Goal: Information Seeking & Learning: Learn about a topic

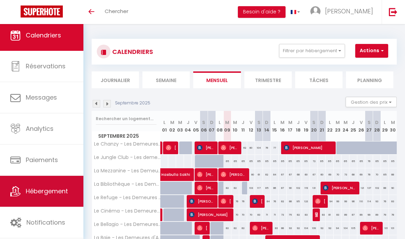
scroll to position [2, 0]
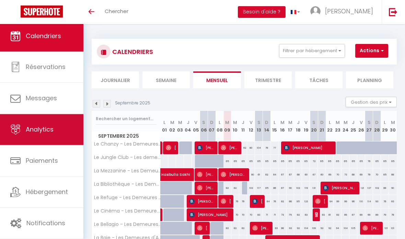
click at [46, 128] on span "Analytics" at bounding box center [40, 129] width 28 height 9
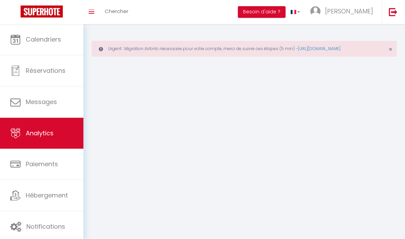
select select "2025"
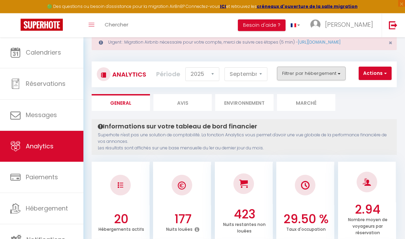
scroll to position [20, 0]
click at [330, 78] on button "Filtrer par hébergement" at bounding box center [311, 74] width 69 height 14
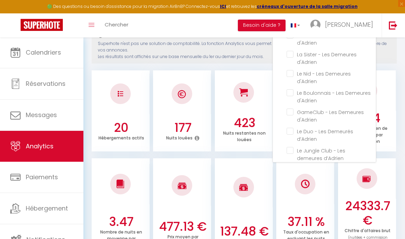
scroll to position [0, 0]
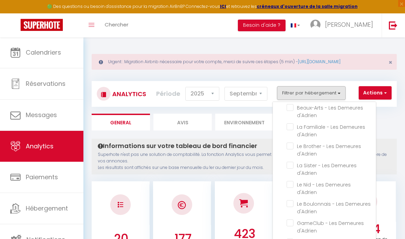
click at [246, 135] on div at bounding box center [202, 119] width 405 height 239
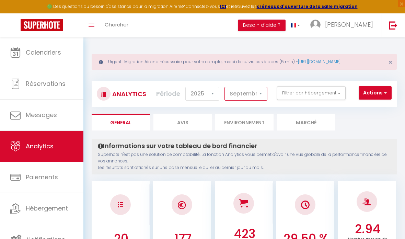
select select "7"
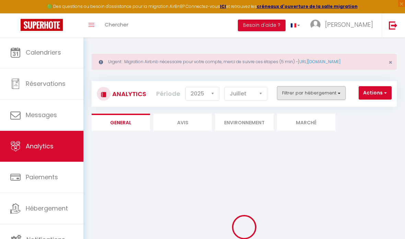
click at [306, 96] on button "Filtrer par hébergement" at bounding box center [311, 93] width 69 height 14
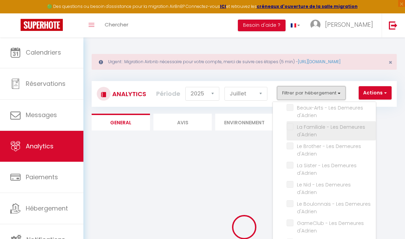
checkbox input "false"
checkbox d\'Adrien "false"
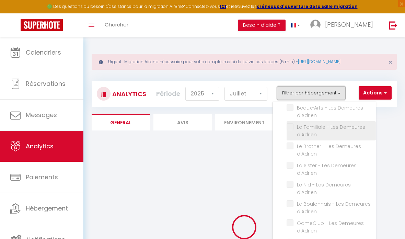
checkbox d\'Adrien "false"
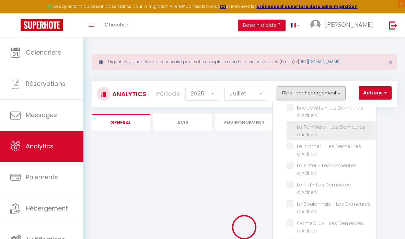
checkbox d\'Adrien "false"
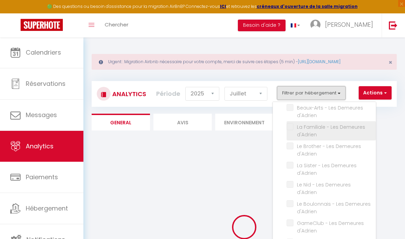
checkbox d\'Adrien "false"
checkbox d’Adrien "false"
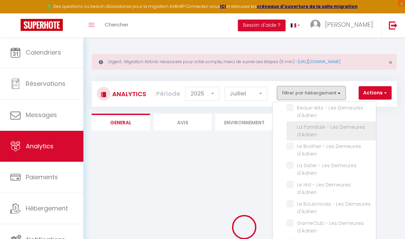
checkbox d’Adrien "false"
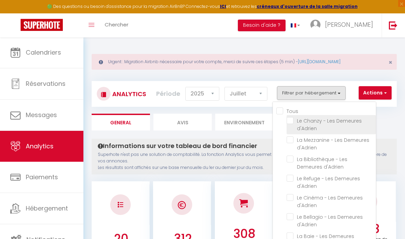
click at [292, 125] on li "Le Chanzy - Les Demeures d'Adrien" at bounding box center [330, 124] width 89 height 19
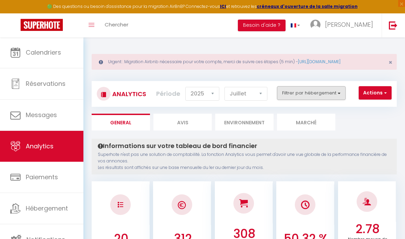
click at [339, 93] on button "Filtrer par hébergement" at bounding box center [311, 93] width 69 height 14
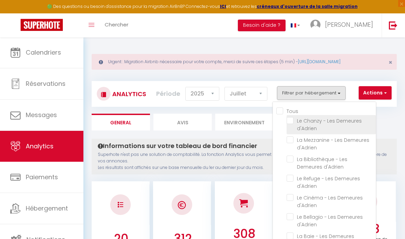
click at [293, 119] on d\'Adrien "checkbox" at bounding box center [330, 120] width 89 height 7
checkbox d\'Adrien "true"
checkbox d\'Adrien "false"
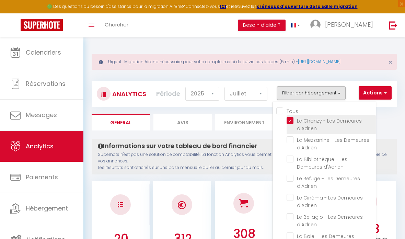
checkbox d\'Adrien "false"
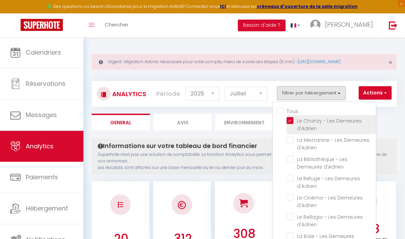
checkbox d\'Adrien "false"
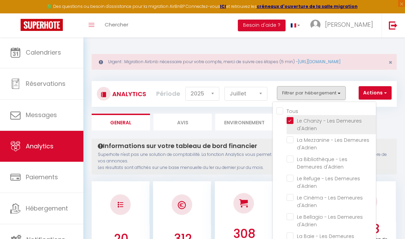
checkbox d\'Adrien "false"
checkbox d’Adrien "false"
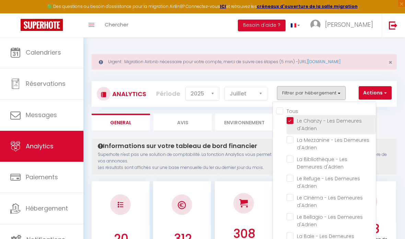
checkbox d’Adrien "false"
checkbox d\'Adrien "false"
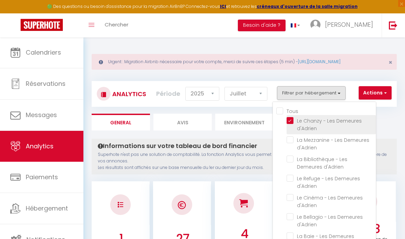
checkbox d\'Adrien "false"
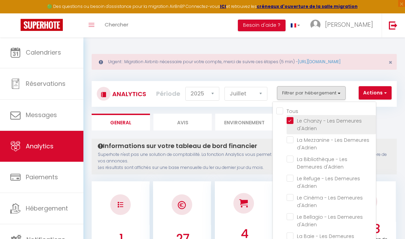
checkbox d\'Adrien "false"
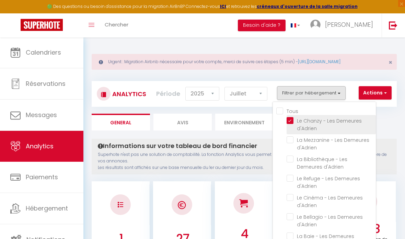
checkbox d\'Adrien "false"
checkbox d’Adrien "false"
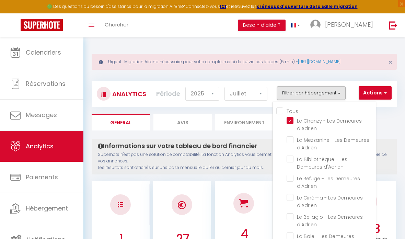
click at [379, 129] on div at bounding box center [202, 119] width 405 height 239
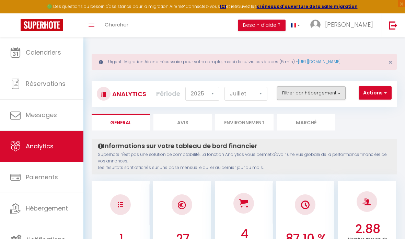
click at [333, 93] on button "Filtrer par hébergement" at bounding box center [311, 93] width 69 height 14
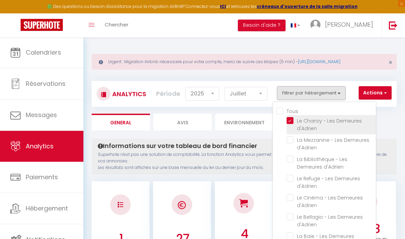
click at [292, 118] on d\'Adrien "checkbox" at bounding box center [330, 120] width 89 height 7
checkbox d\'Adrien "false"
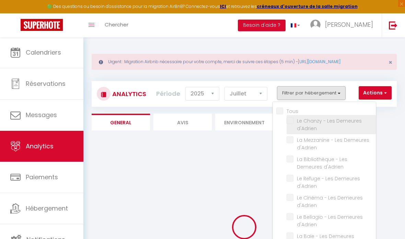
checkbox d\'Adrien "false"
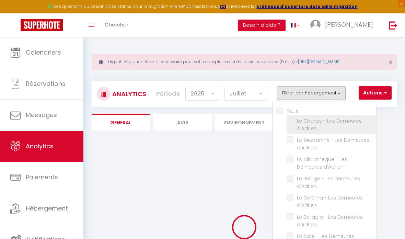
checkbox d\'Adrien "false"
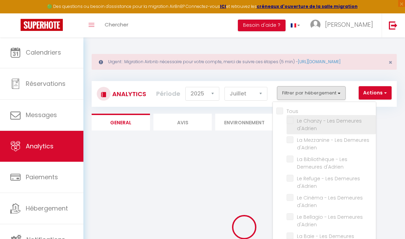
checkbox d\'Adrien "false"
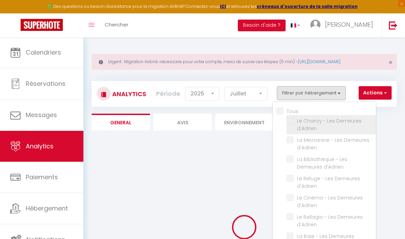
checkbox d\'Adrien "false"
checkbox d’Adrien "false"
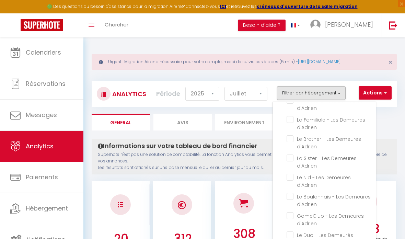
checkbox d\'Adrien "false"
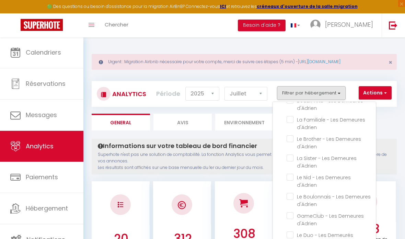
checkbox d\'Adrien "false"
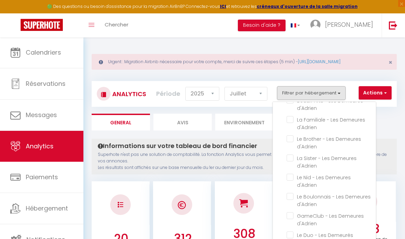
checkbox d\'Adrien "false"
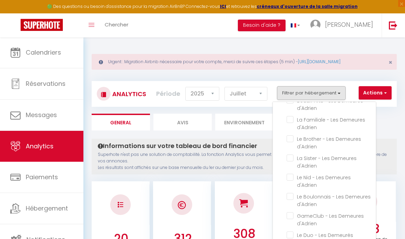
checkbox d\'Adrien "false"
checkbox d’Adrien "false"
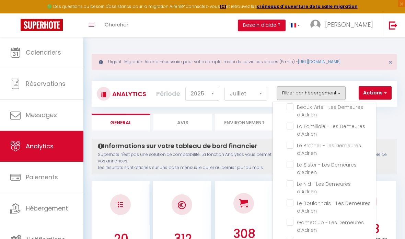
scroll to position [224, 0]
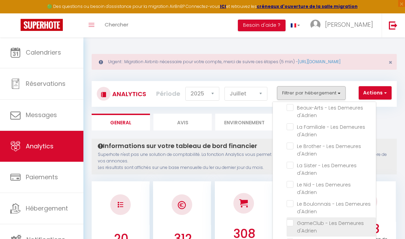
click at [290, 219] on d\'Adrien "checkbox" at bounding box center [330, 222] width 89 height 7
checkbox d\'Adrien "true"
checkbox d\'Adrien "false"
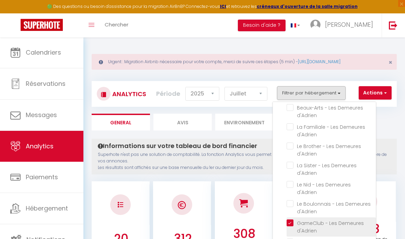
checkbox d\'Adrien "false"
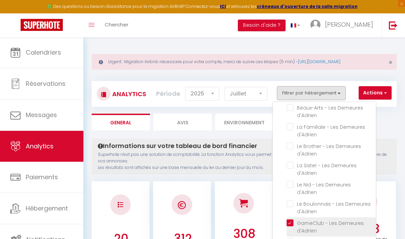
checkbox d\'Adrien "false"
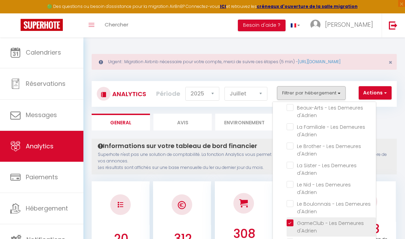
checkbox d\'Adrien "false"
checkbox d’Adrien "false"
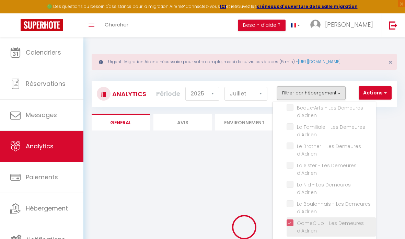
checkbox d\'Adrien "false"
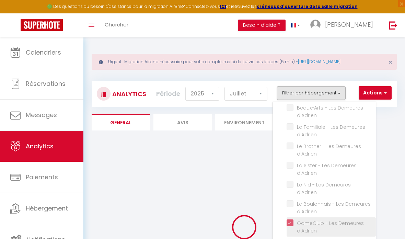
checkbox d\'Adrien "false"
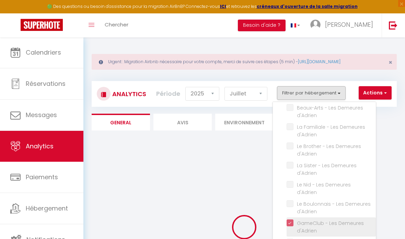
checkbox d\'Adrien "false"
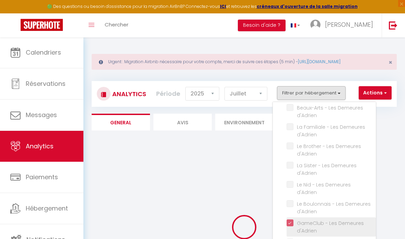
checkbox d\'Adrien "false"
checkbox d’Adrien "false"
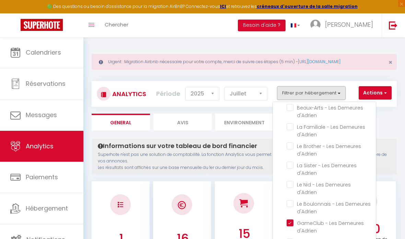
click at [252, 157] on div at bounding box center [202, 119] width 405 height 239
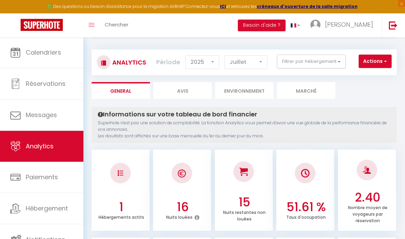
scroll to position [0, 0]
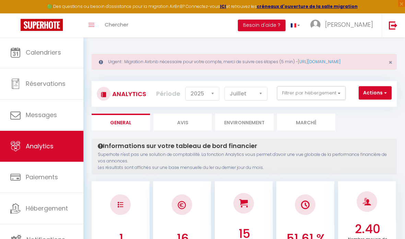
click at [328, 96] on button "Filtrer par hébergement" at bounding box center [311, 93] width 69 height 14
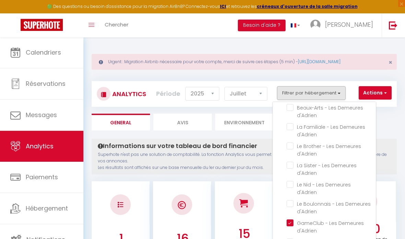
click at [290, 209] on li "Le Boulonnais - Les Demeures d'Adrien" at bounding box center [330, 207] width 89 height 19
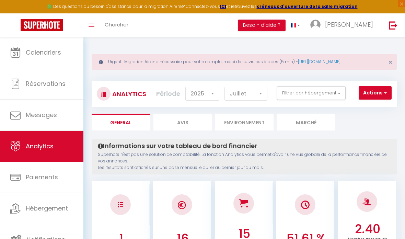
click at [338, 97] on button "Filtrer par hébergement" at bounding box center [311, 93] width 69 height 14
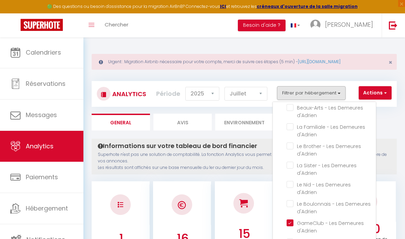
click at [289, 219] on d\'Adrien "checkbox" at bounding box center [330, 222] width 89 height 7
checkbox d\'Adrien "false"
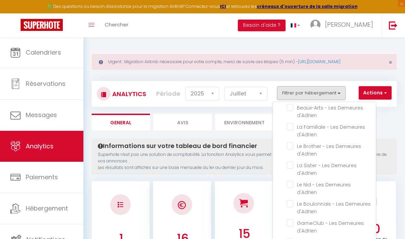
checkbox d\'Adrien "false"
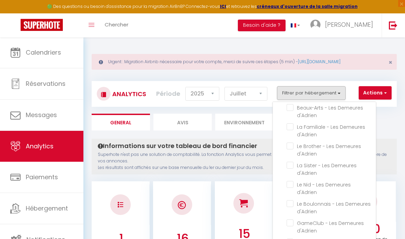
checkbox d\'Adrien "false"
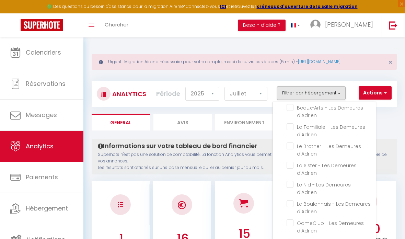
checkbox d\'Adrien "false"
checkbox d’Adrien "false"
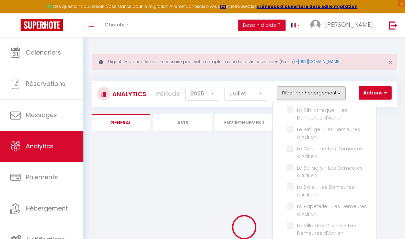
checkbox d\'Adrien "false"
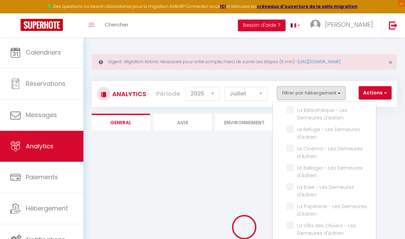
checkbox d\'Adrien "false"
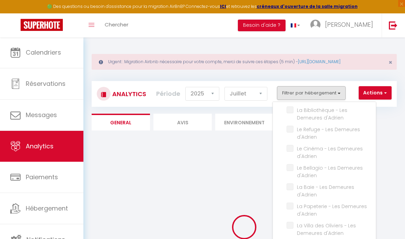
checkbox d\'Adrien "false"
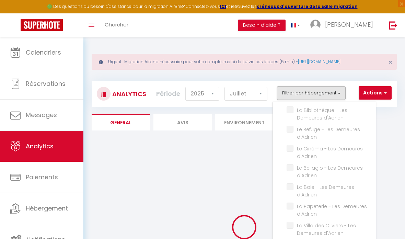
checkbox d\'Adrien "false"
checkbox d’Adrien "false"
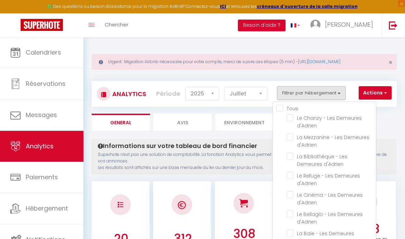
scroll to position [0, 0]
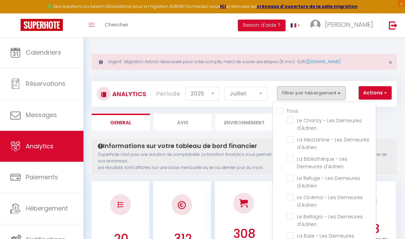
click at [292, 159] on d\'Adrien "checkbox" at bounding box center [330, 158] width 89 height 7
checkbox d\'Adrien "true"
checkbox d\'Adrien "false"
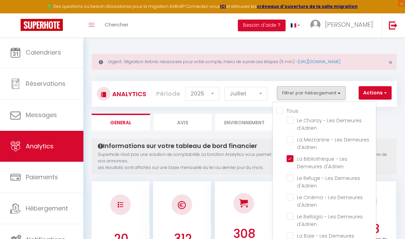
checkbox d\'Adrien "false"
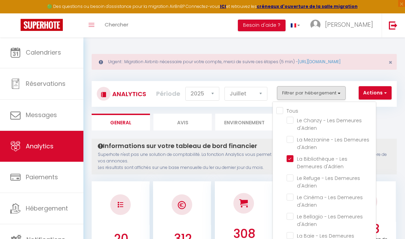
checkbox d\'Adrien "false"
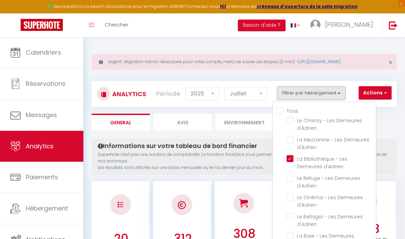
checkbox d\'Adrien "false"
checkbox d’Adrien "false"
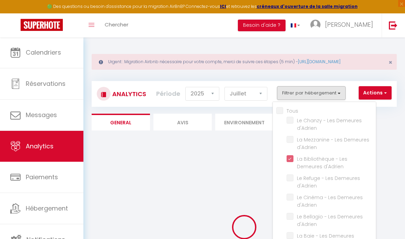
checkbox d\'Adrien "false"
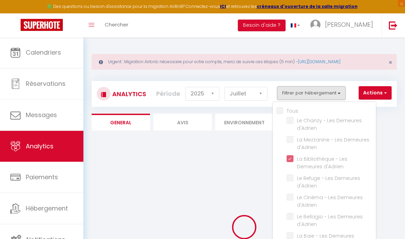
checkbox d\'Adrien "false"
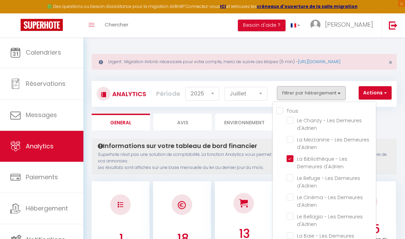
click at [390, 118] on div at bounding box center [202, 119] width 405 height 239
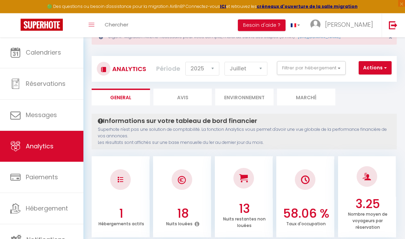
scroll to position [0, 0]
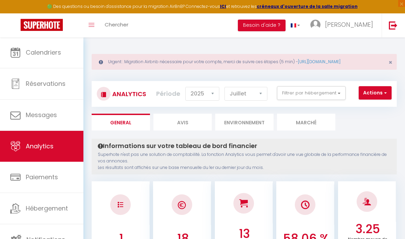
click at [323, 91] on button "Filtrer par hébergement" at bounding box center [311, 93] width 69 height 14
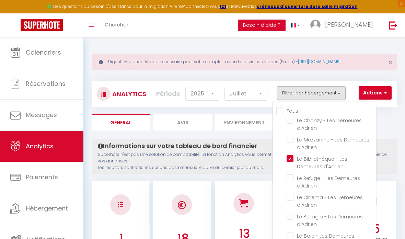
click at [290, 160] on d\'Adrien "checkbox" at bounding box center [330, 158] width 89 height 7
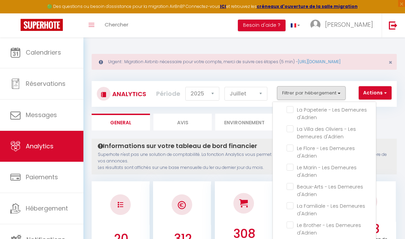
scroll to position [145, 0]
click at [289, 147] on d\'Adrien "checkbox" at bounding box center [330, 148] width 89 height 7
click at [387, 128] on div at bounding box center [202, 119] width 405 height 239
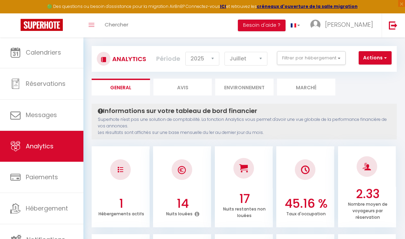
scroll to position [0, 0]
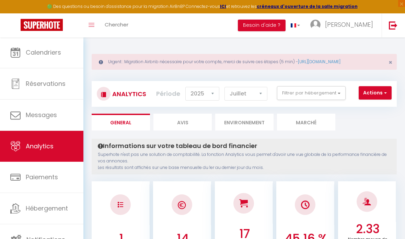
click at [339, 94] on button "Filtrer par hébergement" at bounding box center [311, 93] width 69 height 14
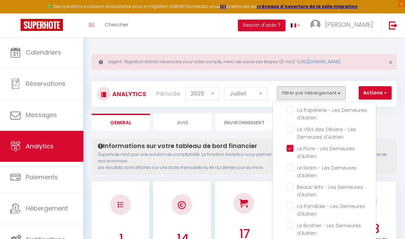
click at [291, 146] on d\'Adrien "checkbox" at bounding box center [330, 148] width 89 height 7
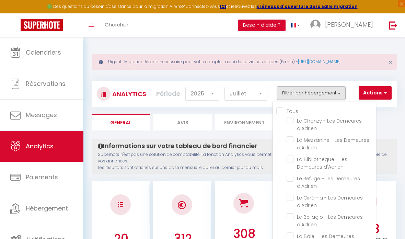
click at [290, 178] on d\'Adrien "checkbox" at bounding box center [330, 177] width 89 height 7
click at [392, 122] on div at bounding box center [202, 119] width 405 height 239
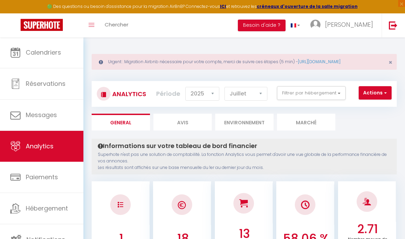
click at [339, 99] on button "Filtrer par hébergement" at bounding box center [311, 93] width 69 height 14
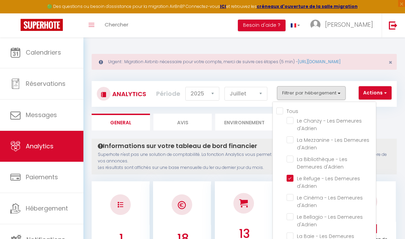
click at [291, 176] on d\'Adrien "checkbox" at bounding box center [330, 177] width 89 height 7
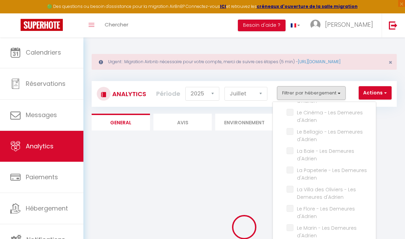
scroll to position [101, 0]
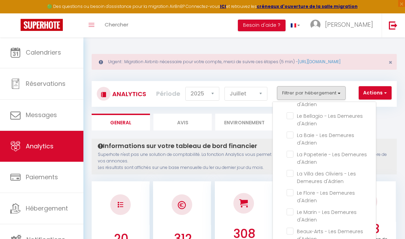
click at [292, 154] on d\'Adrien "checkbox" at bounding box center [330, 153] width 89 height 7
click at [380, 132] on div at bounding box center [202, 119] width 405 height 239
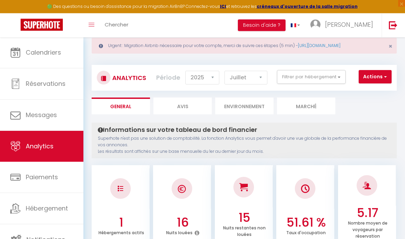
scroll to position [0, 0]
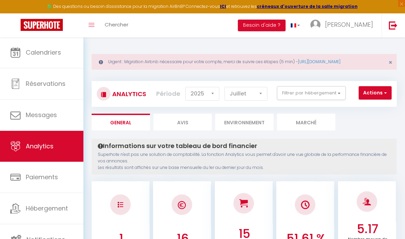
click at [338, 97] on button "Filtrer par hébergement" at bounding box center [311, 93] width 69 height 14
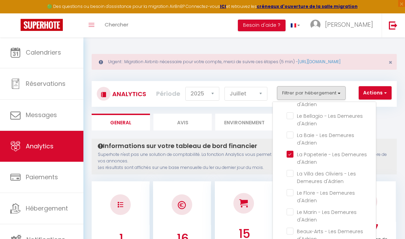
click at [288, 153] on d\'Adrien "checkbox" at bounding box center [330, 153] width 89 height 7
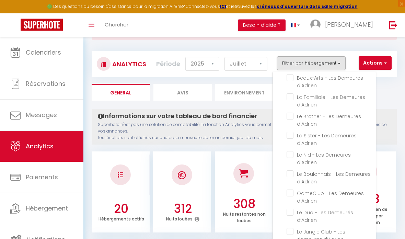
scroll to position [31, 0]
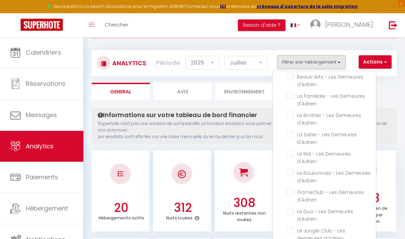
click at [290, 76] on d\'Adrien "checkbox" at bounding box center [330, 76] width 89 height 7
click at [383, 116] on div at bounding box center [202, 119] width 405 height 239
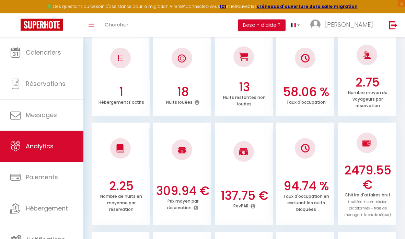
scroll to position [0, 0]
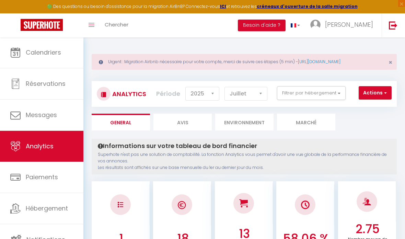
click at [338, 91] on button "Filtrer par hébergement" at bounding box center [311, 93] width 69 height 14
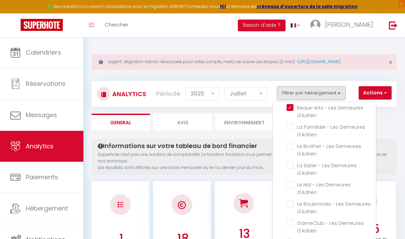
click at [293, 107] on d\'Adrien "checkbox" at bounding box center [330, 107] width 89 height 7
click at [394, 126] on div at bounding box center [202, 119] width 405 height 239
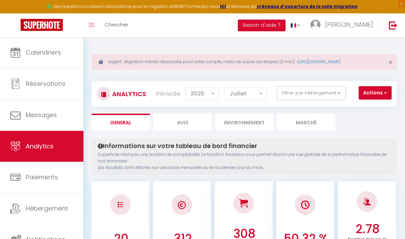
click at [325, 96] on button "Filtrer par hébergement" at bounding box center [311, 93] width 69 height 14
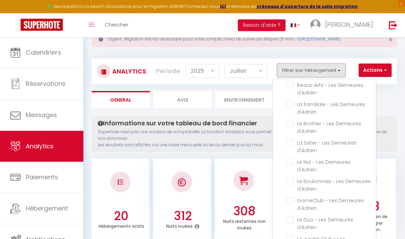
scroll to position [22, 0]
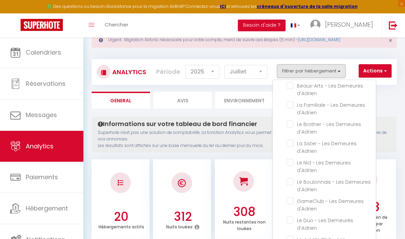
click at [290, 126] on d\'Adrien "checkbox" at bounding box center [330, 123] width 89 height 7
click at [379, 93] on div at bounding box center [202, 119] width 405 height 239
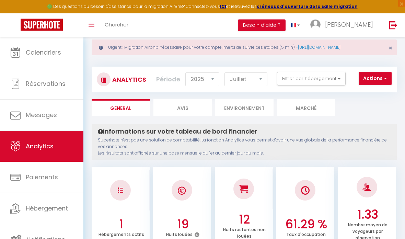
scroll to position [0, 0]
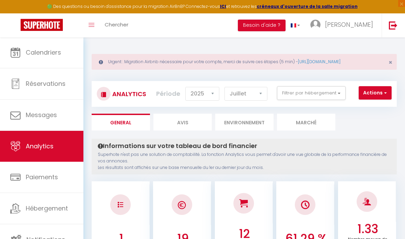
click at [334, 90] on button "Filtrer par hébergement" at bounding box center [311, 93] width 69 height 14
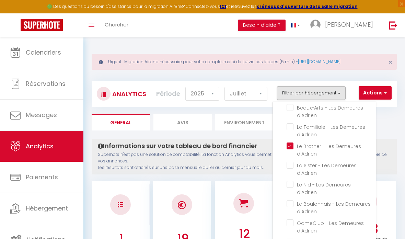
click at [292, 142] on d\'Adrien "checkbox" at bounding box center [330, 145] width 89 height 7
click at [293, 161] on d\'Adrien "checkbox" at bounding box center [330, 164] width 89 height 7
click at [264, 159] on div at bounding box center [202, 119] width 405 height 239
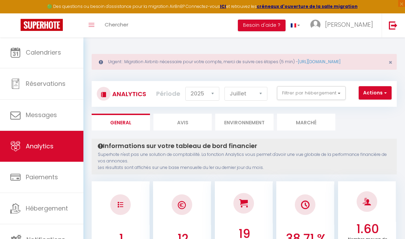
click at [335, 96] on button "Filtrer par hébergement" at bounding box center [311, 93] width 69 height 14
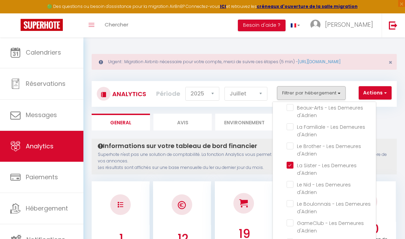
click at [291, 165] on d\'Adrien "checkbox" at bounding box center [330, 164] width 89 height 7
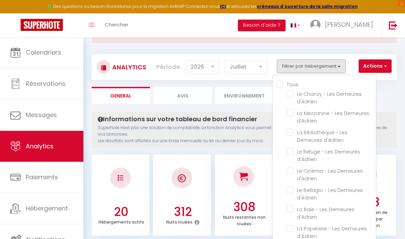
click at [292, 114] on d\'Adrien "checkbox" at bounding box center [330, 112] width 89 height 7
click at [389, 99] on div at bounding box center [202, 119] width 405 height 239
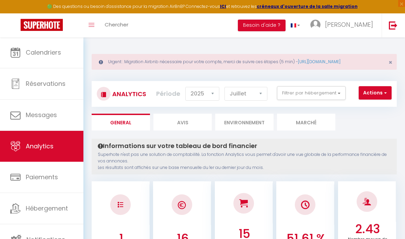
click at [334, 93] on button "Filtrer par hébergement" at bounding box center [311, 93] width 69 height 14
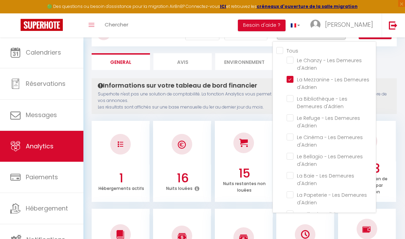
click at [291, 77] on d\'Adrien "checkbox" at bounding box center [330, 79] width 89 height 7
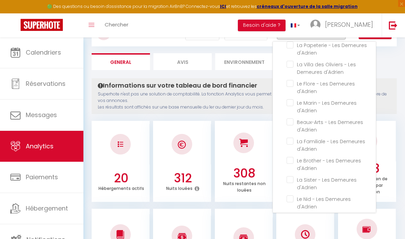
scroll to position [149, 0]
click at [289, 103] on d\'Adrien "checkbox" at bounding box center [330, 102] width 89 height 7
click at [391, 82] on div at bounding box center [202, 119] width 405 height 239
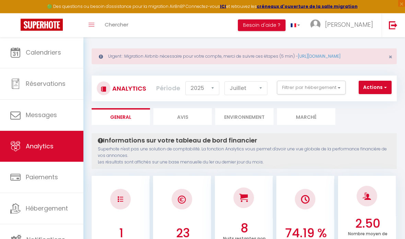
scroll to position [0, 0]
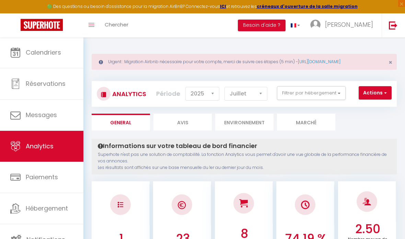
click at [335, 90] on button "Filtrer par hébergement" at bounding box center [311, 93] width 69 height 14
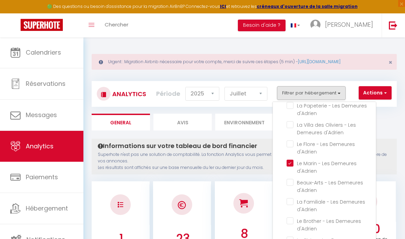
click at [289, 159] on d\'Adrien "checkbox" at bounding box center [330, 162] width 89 height 7
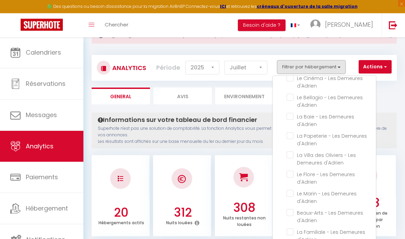
scroll to position [85, 0]
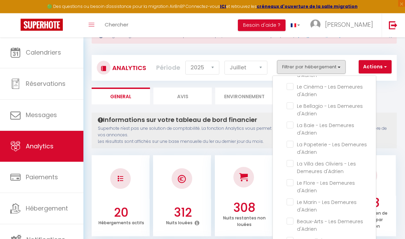
click at [288, 129] on li "La Baie - Les Demeures d'Adrien" at bounding box center [330, 129] width 89 height 19
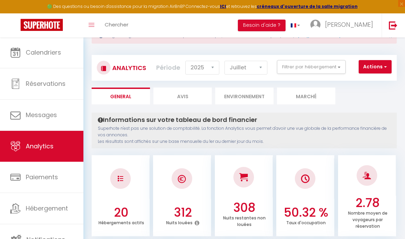
click at [330, 69] on button "Filtrer par hébergement" at bounding box center [311, 67] width 69 height 14
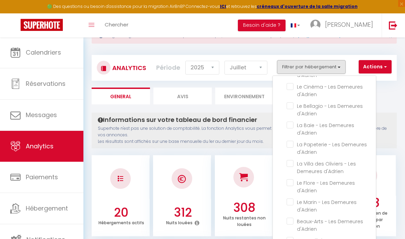
click at [291, 124] on d\'Adrien "checkbox" at bounding box center [330, 124] width 89 height 7
click at [385, 100] on div at bounding box center [202, 119] width 405 height 239
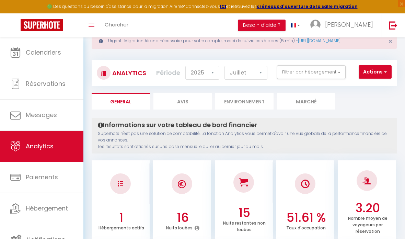
scroll to position [0, 0]
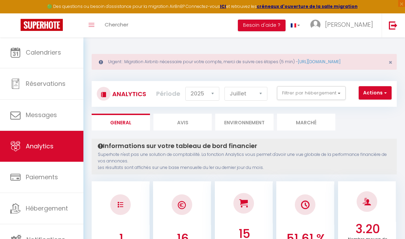
click at [343, 92] on button "Filtrer par hébergement" at bounding box center [311, 93] width 69 height 14
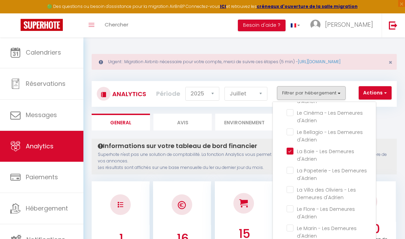
click at [396, 124] on div at bounding box center [202, 119] width 405 height 239
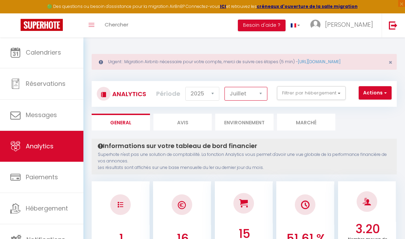
click at [256, 95] on select "[PERSON_NAME] Mars [PERSON_NAME] Juin Juillet Août Septembre Octobre Novembre D…" at bounding box center [245, 94] width 43 height 14
click at [255, 93] on select "[PERSON_NAME] Mars [PERSON_NAME] Juin Juillet Août Septembre Octobre Novembre D…" at bounding box center [245, 94] width 43 height 14
click at [251, 91] on select "[PERSON_NAME] Mars [PERSON_NAME] Juin Juillet Août Septembre Octobre Novembre D…" at bounding box center [245, 94] width 43 height 14
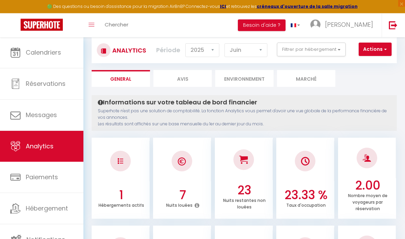
click at [337, 54] on button "Filtrer par hébergement" at bounding box center [311, 50] width 69 height 14
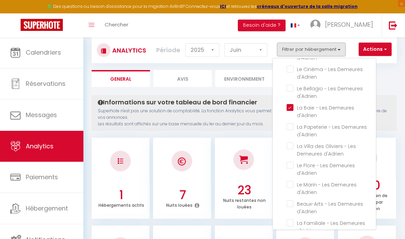
click at [257, 107] on div at bounding box center [202, 119] width 405 height 239
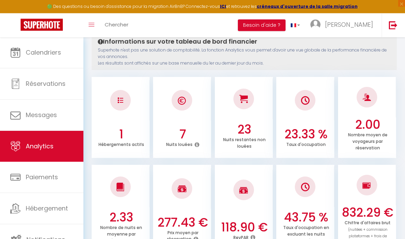
scroll to position [0, 0]
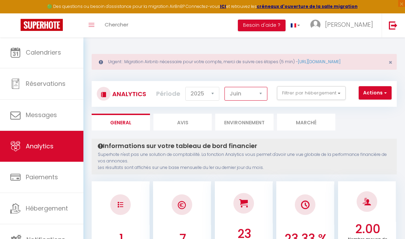
click at [260, 96] on select "[PERSON_NAME] Mars [PERSON_NAME] Juin Juillet Août Septembre Octobre Novembre D…" at bounding box center [245, 94] width 43 height 14
click at [334, 99] on button "Filtrer par hébergement" at bounding box center [311, 93] width 69 height 14
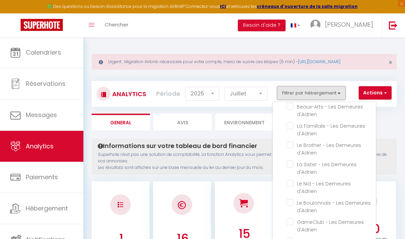
scroll to position [224, 0]
click at [289, 200] on d\'Adrien "checkbox" at bounding box center [330, 203] width 89 height 7
click at [387, 125] on div at bounding box center [202, 119] width 405 height 239
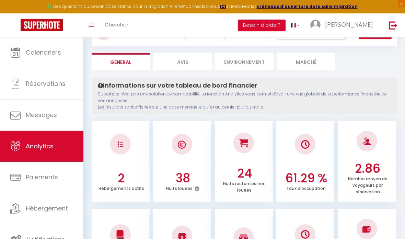
scroll to position [0, 0]
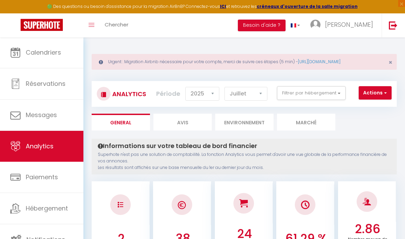
click at [300, 97] on button "Filtrer par hébergement" at bounding box center [311, 93] width 69 height 14
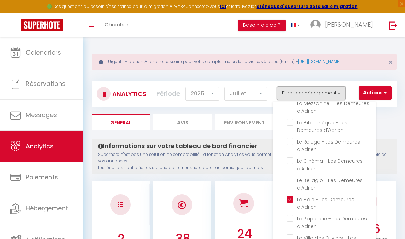
scroll to position [30, 0]
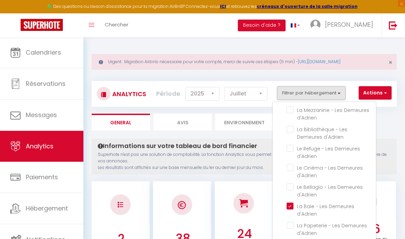
click at [292, 205] on d\'Adrien "checkbox" at bounding box center [330, 205] width 89 height 7
click at [392, 128] on div at bounding box center [202, 119] width 405 height 239
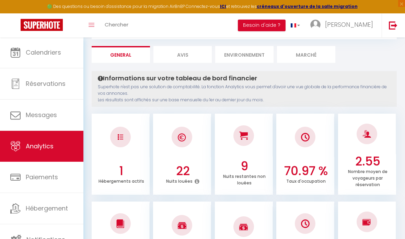
scroll to position [0, 0]
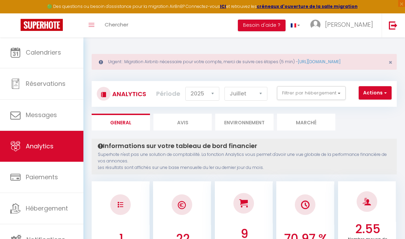
click at [323, 96] on button "Filtrer par hébergement" at bounding box center [311, 93] width 69 height 14
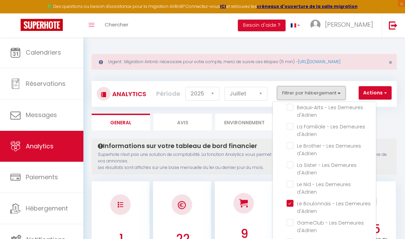
scroll to position [224, 0]
click at [285, 197] on ul "Tous Le Chanzy - Les Demeures d'Adrien La Mezzanine - Les Demeures d'Adrien La …" at bounding box center [325, 79] width 99 height 392
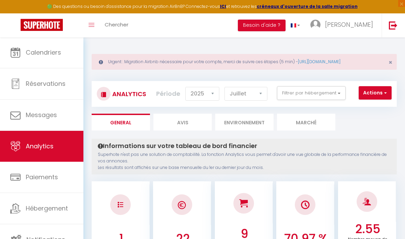
click at [336, 93] on button "Filtrer par hébergement" at bounding box center [311, 93] width 69 height 14
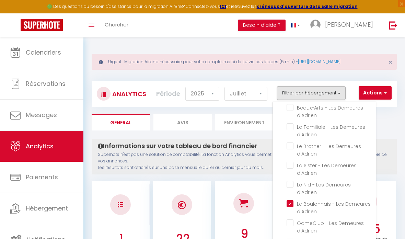
click at [290, 200] on d\'Adrien "checkbox" at bounding box center [330, 203] width 89 height 7
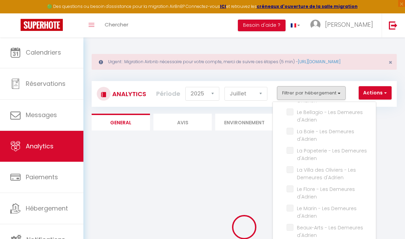
scroll to position [105, 0]
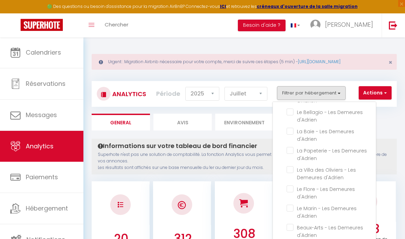
click at [291, 169] on d\'Adrien "checkbox" at bounding box center [330, 169] width 89 height 7
click at [388, 138] on div at bounding box center [202, 119] width 405 height 239
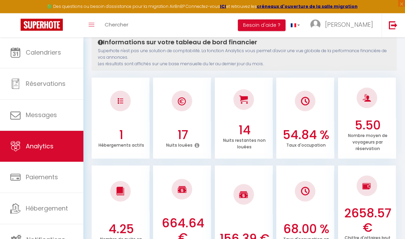
scroll to position [0, 0]
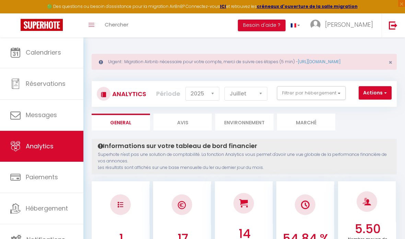
click at [338, 94] on button "Filtrer par hébergement" at bounding box center [311, 93] width 69 height 14
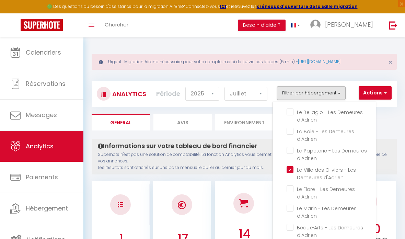
click at [288, 171] on d\'Adrien "checkbox" at bounding box center [330, 169] width 89 height 7
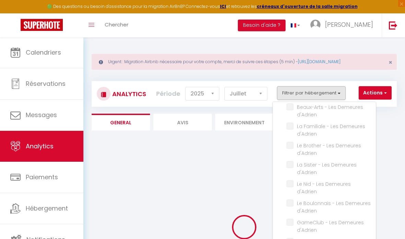
scroll to position [224, 0]
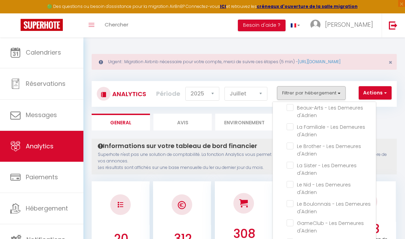
click at [288, 184] on d\'Adrien "checkbox" at bounding box center [330, 184] width 89 height 7
click at [393, 112] on div at bounding box center [202, 119] width 405 height 239
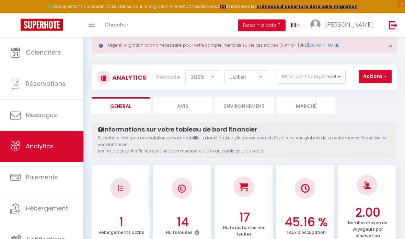
scroll to position [0, 0]
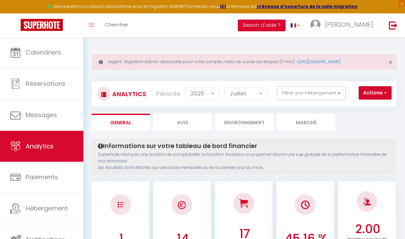
click at [331, 93] on button "Filtrer par hébergement" at bounding box center [311, 93] width 69 height 14
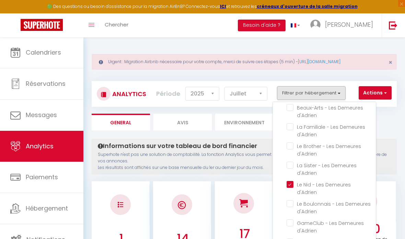
click at [291, 184] on d\'Adrien "checkbox" at bounding box center [330, 184] width 89 height 7
click at [290, 183] on d\'Adrien "checkbox" at bounding box center [330, 184] width 89 height 7
click at [252, 91] on div at bounding box center [202, 119] width 405 height 239
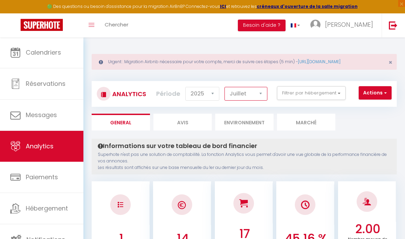
click at [260, 97] on select "[PERSON_NAME] Mars [PERSON_NAME] Juin Juillet Août Septembre Octobre Novembre D…" at bounding box center [245, 94] width 43 height 14
click at [245, 94] on select "[PERSON_NAME] Mars [PERSON_NAME] Juin Juillet Août Septembre Octobre Novembre D…" at bounding box center [245, 94] width 43 height 14
click at [261, 91] on select "[PERSON_NAME] Mars [PERSON_NAME] Juin Juillet Août Septembre Octobre Novembre D…" at bounding box center [245, 94] width 43 height 14
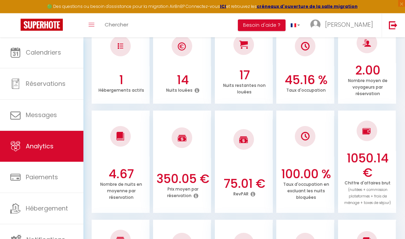
scroll to position [158, 0]
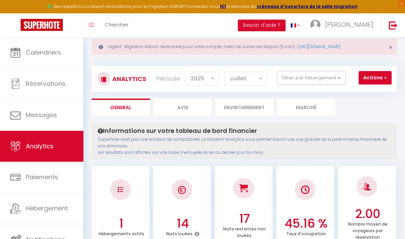
scroll to position [0, 0]
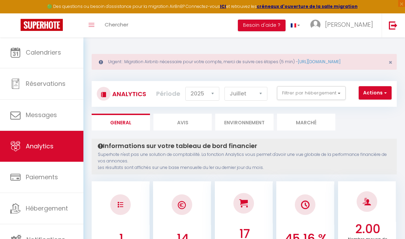
click at [337, 92] on button "Filtrer par hébergement" at bounding box center [311, 93] width 69 height 14
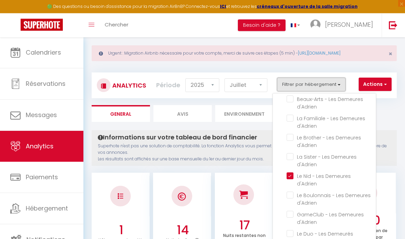
scroll to position [11, 0]
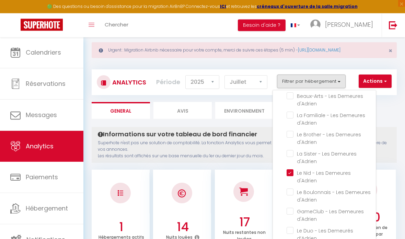
click at [389, 121] on div at bounding box center [202, 119] width 405 height 239
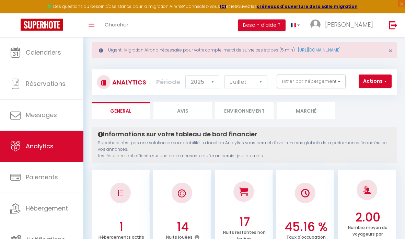
scroll to position [12, 0]
click at [256, 79] on select "[PERSON_NAME] Mars [PERSON_NAME] Juin Juillet Août Septembre Octobre Novembre D…" at bounding box center [245, 82] width 43 height 14
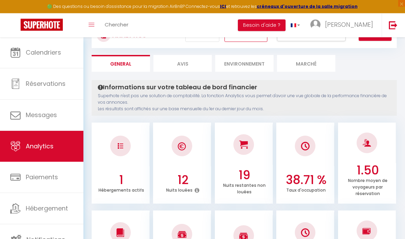
scroll to position [0, 0]
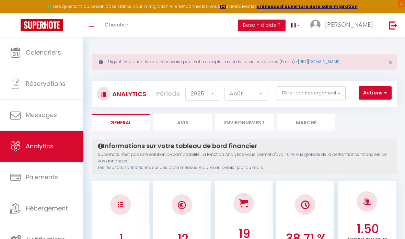
click at [330, 89] on button "Filtrer par hébergement" at bounding box center [311, 93] width 69 height 14
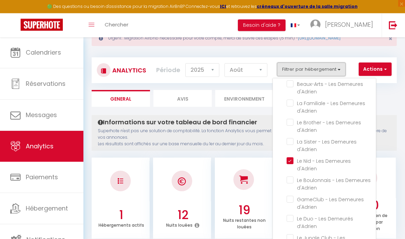
scroll to position [24, 0]
click at [252, 71] on div at bounding box center [202, 119] width 405 height 239
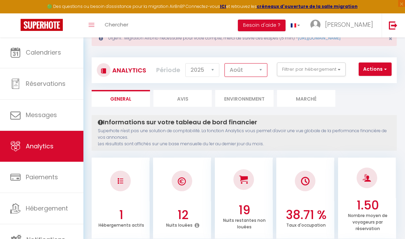
click at [253, 71] on select "[PERSON_NAME] Mars [PERSON_NAME] Juin Juillet Août Septembre Octobre Novembre D…" at bounding box center [245, 70] width 43 height 14
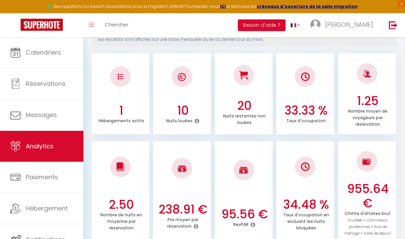
scroll to position [0, 0]
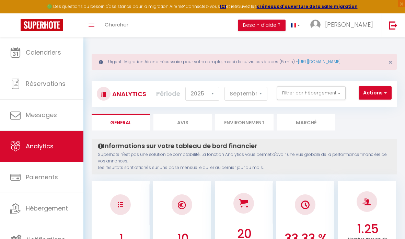
click at [327, 93] on button "Filtrer par hébergement" at bounding box center [311, 93] width 69 height 14
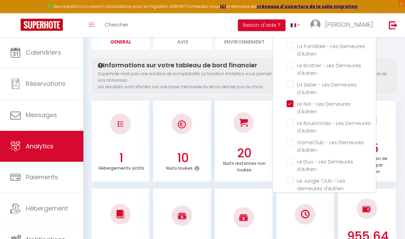
scroll to position [85, 0]
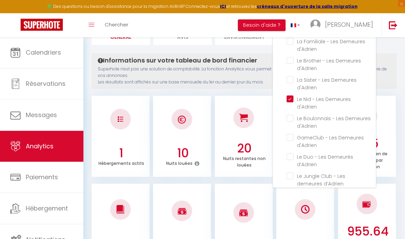
click at [289, 96] on d\'Adrien "checkbox" at bounding box center [330, 99] width 89 height 7
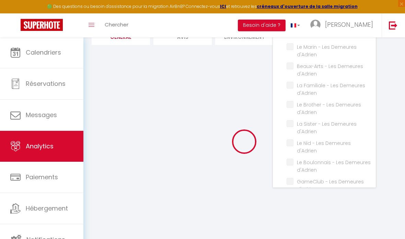
scroll to position [179, 0]
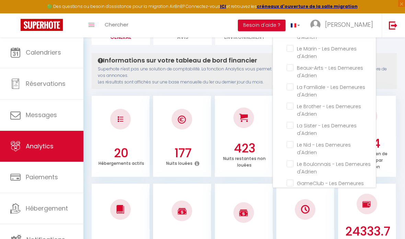
click at [291, 86] on d\'Adrien "checkbox" at bounding box center [330, 86] width 89 height 7
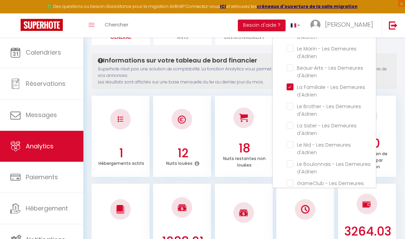
click at [240, 70] on div at bounding box center [202, 119] width 405 height 239
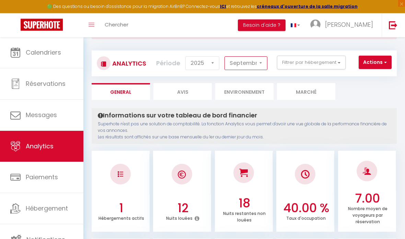
click at [256, 59] on select "[PERSON_NAME] Mars [PERSON_NAME] Juin Juillet Août Septembre Octobre Novembre D…" at bounding box center [245, 64] width 43 height 14
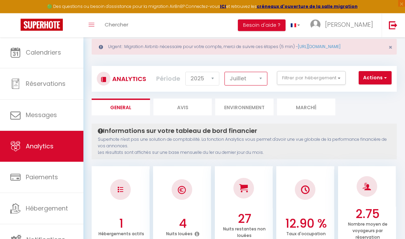
scroll to position [0, 0]
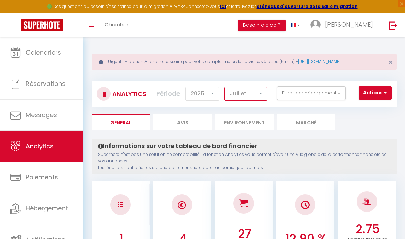
click at [251, 91] on select "[PERSON_NAME] Mars [PERSON_NAME] Juin Juillet Août Septembre Octobre Novembre D…" at bounding box center [245, 94] width 43 height 14
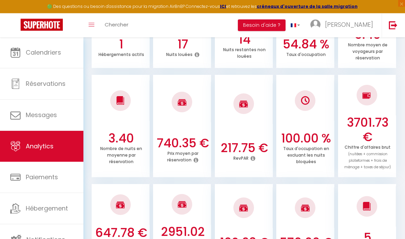
scroll to position [188, 0]
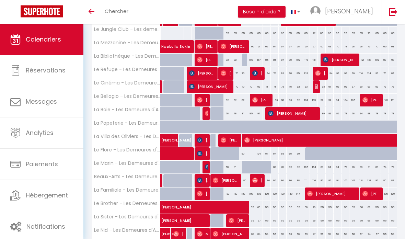
scroll to position [128, 0]
